Goal: Information Seeking & Learning: Learn about a topic

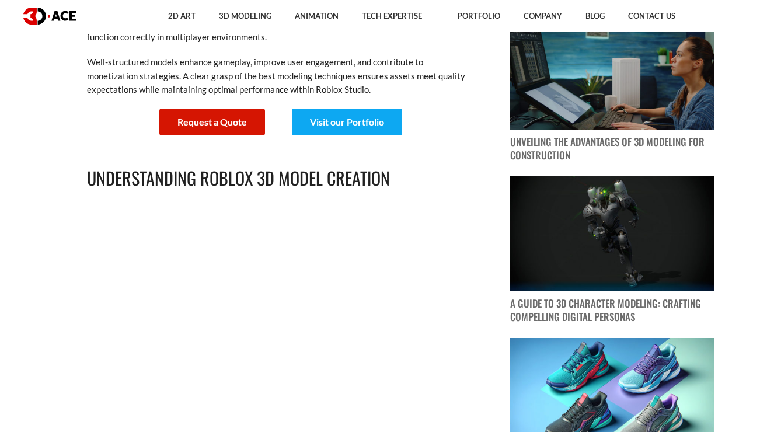
scroll to position [643, 0]
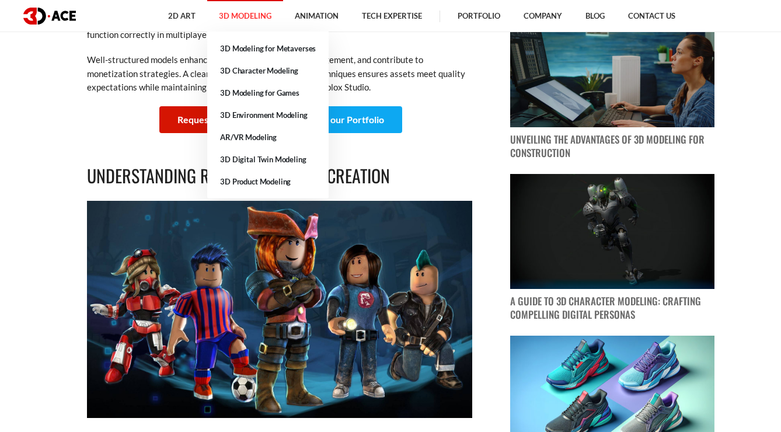
click at [255, 13] on link "3D Modeling" at bounding box center [245, 16] width 76 height 32
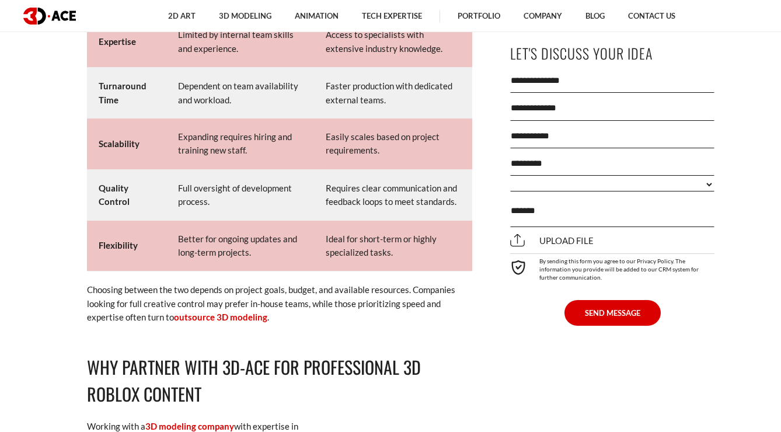
scroll to position [6933, 0]
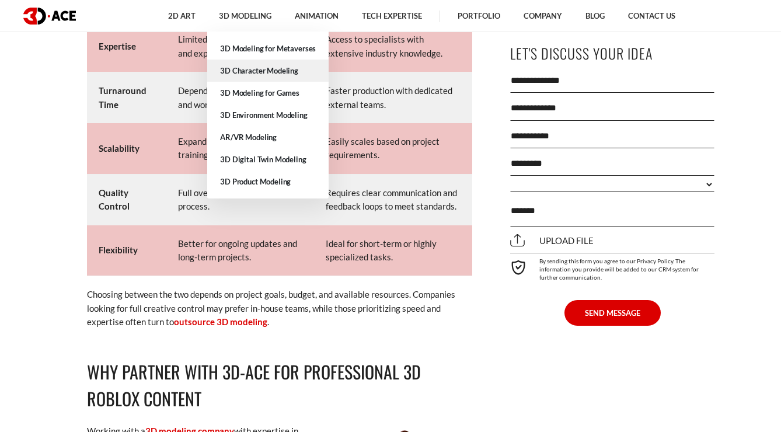
click at [252, 71] on link "3D Character Modeling" at bounding box center [267, 71] width 121 height 22
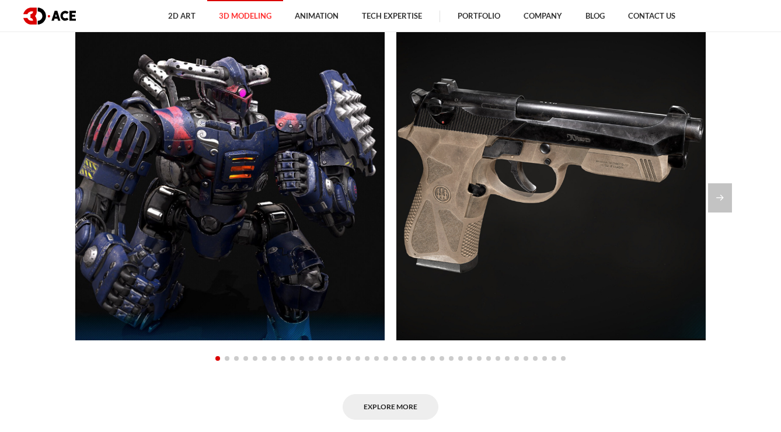
scroll to position [1083, 0]
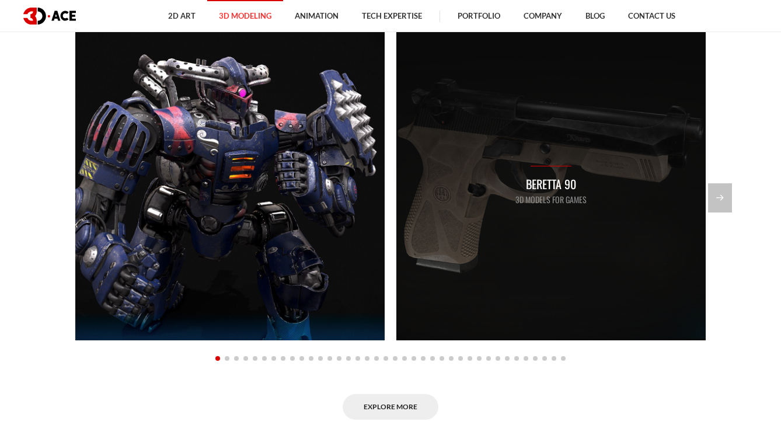
click at [552, 193] on p "3D Models for Games" at bounding box center [551, 199] width 71 height 13
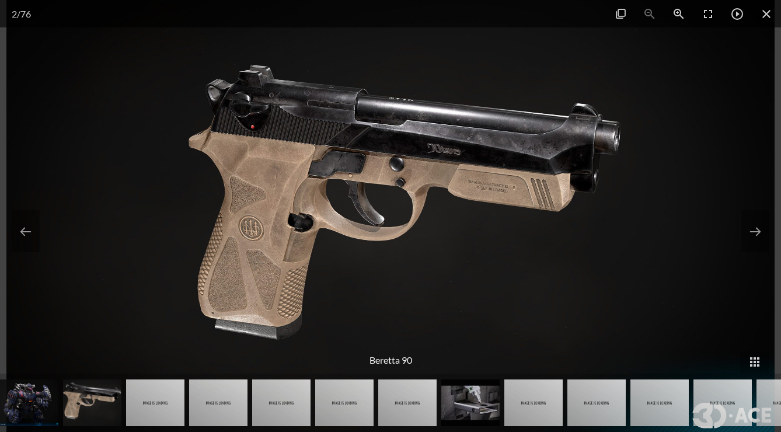
click at [408, 399] on img at bounding box center [407, 403] width 58 height 47
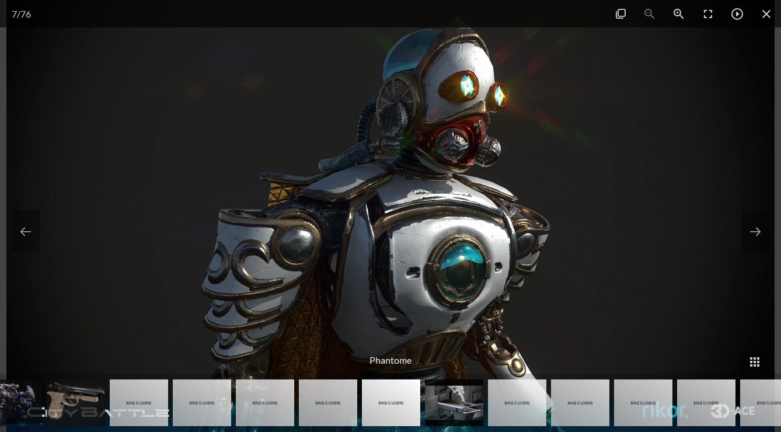
click at [287, 402] on img at bounding box center [265, 403] width 58 height 47
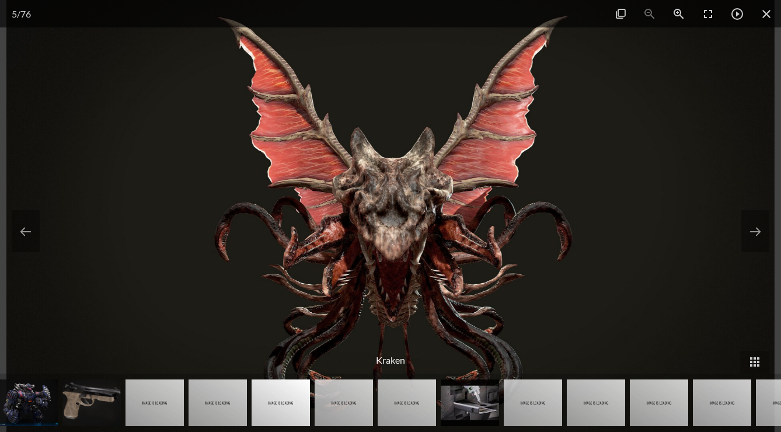
click at [105, 399] on img at bounding box center [91, 403] width 58 height 47
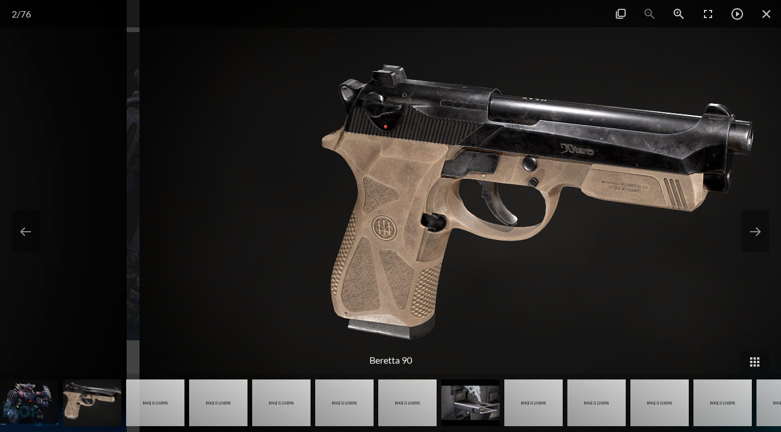
drag, startPoint x: 380, startPoint y: 179, endPoint x: 293, endPoint y: 212, distance: 93.7
click at [297, 214] on img at bounding box center [524, 216] width 768 height 432
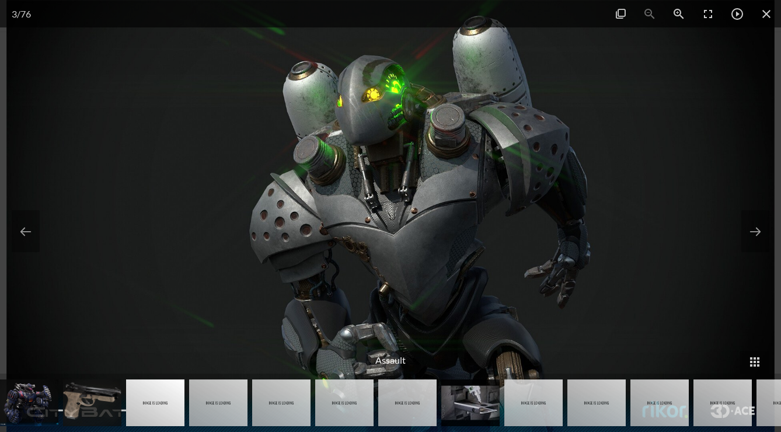
drag, startPoint x: 454, startPoint y: 161, endPoint x: 196, endPoint y: 163, distance: 258.1
click at [207, 162] on img at bounding box center [390, 216] width 768 height 432
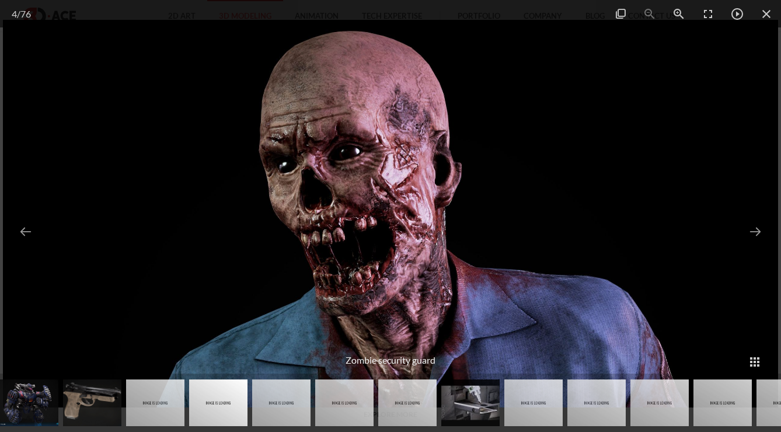
scroll to position [1075, 0]
click at [587, 392] on img at bounding box center [597, 403] width 58 height 47
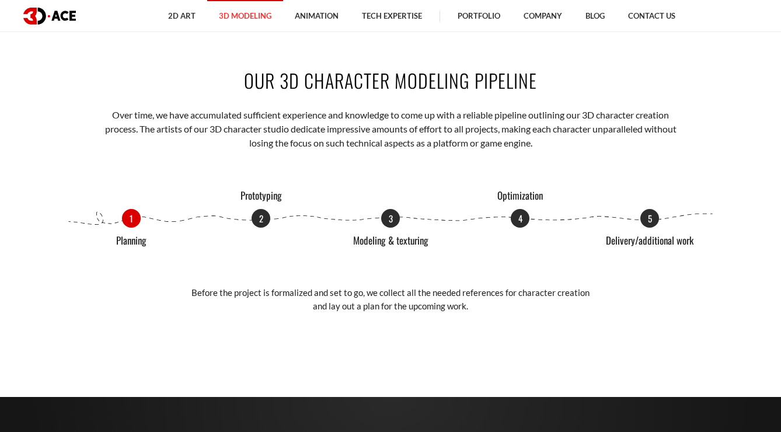
scroll to position [1314, 0]
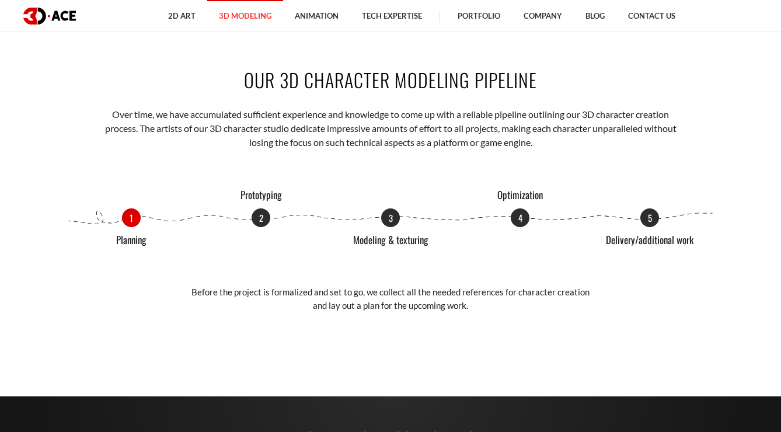
click at [127, 217] on div "1 Planning 2 Prototyping 3 Modeling & texturing 4 Optimization 5 Delivery/addit…" at bounding box center [391, 217] width 648 height 19
click at [260, 214] on p "2" at bounding box center [261, 216] width 19 height 19
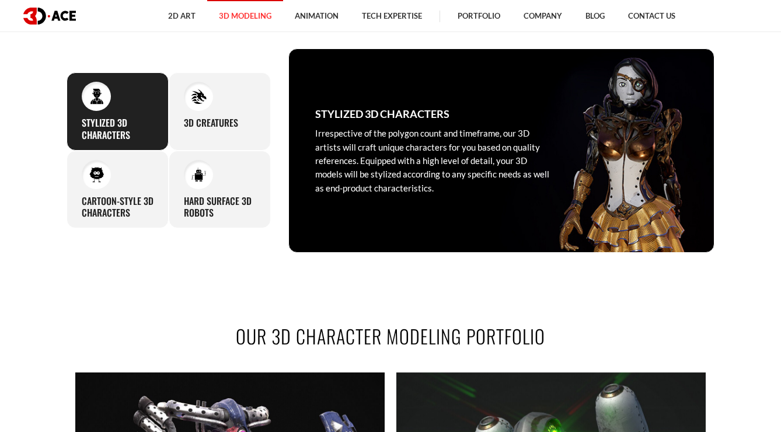
scroll to position [549, 0]
click at [201, 131] on div "3D Creatures In our approach to designing creatures for your project, we procee…" at bounding box center [220, 111] width 102 height 78
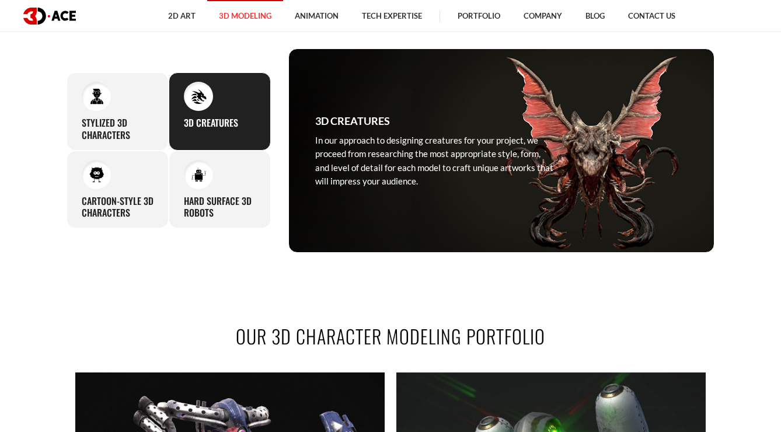
click at [48, 96] on section "OUR 3D CHARACTER MODELING SERVICES Our portfolio is filled to the brim with div…" at bounding box center [390, 103] width 781 height 370
click at [100, 113] on div "Stylized 3D Characters Irrespective of the polygon count and timeframe, our 3D …" at bounding box center [118, 111] width 102 height 78
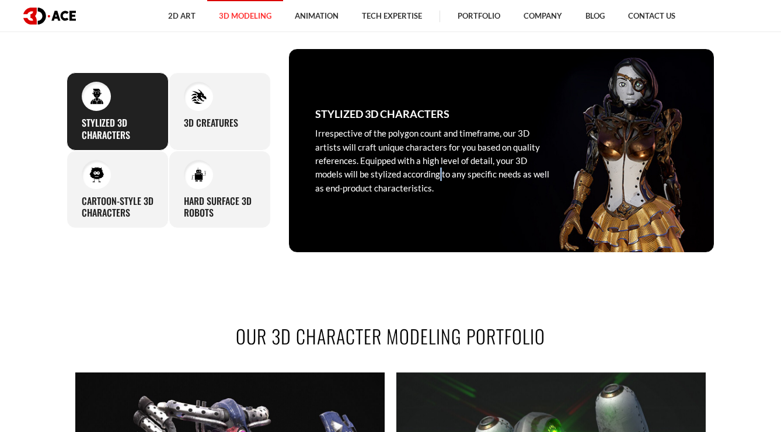
click at [394, 175] on p "Irrespective of the polygon count and timeframe, our 3D artists will craft uniq…" at bounding box center [434, 161] width 239 height 68
click at [418, 176] on p "Irrespective of the polygon count and timeframe, our 3D artists will craft uniq…" at bounding box center [434, 161] width 239 height 68
click at [394, 105] on div "Stylized 3D Characters Irrespective of the polygon count and timeframe, our 3D …" at bounding box center [435, 150] width 292 height 203
click at [394, 106] on h3 "Stylized 3D Characters" at bounding box center [382, 114] width 134 height 16
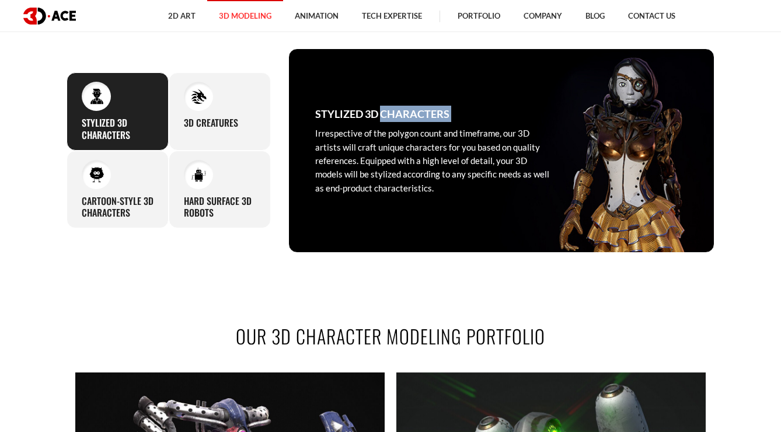
click at [394, 106] on h3 "Stylized 3D Characters" at bounding box center [382, 114] width 134 height 16
click at [412, 92] on div "Stylized 3D Characters Irrespective of the polygon count and timeframe, our 3D …" at bounding box center [435, 150] width 292 height 203
click at [412, 95] on div "Stylized 3D Characters Irrespective of the polygon count and timeframe, our 3D …" at bounding box center [435, 150] width 292 height 203
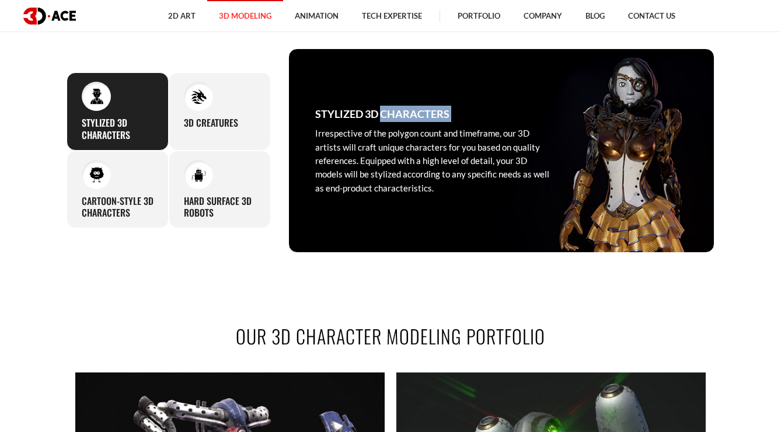
click at [412, 95] on div "Stylized 3D Characters Irrespective of the polygon count and timeframe, our 3D …" at bounding box center [435, 150] width 292 height 203
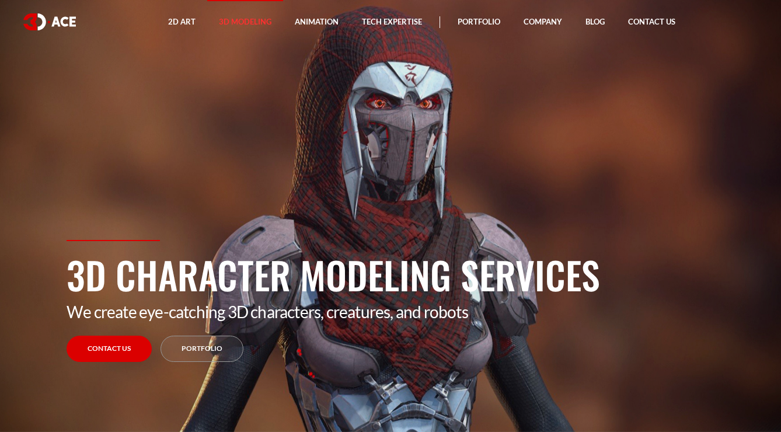
scroll to position [0, 0]
